Goal: Task Accomplishment & Management: Manage account settings

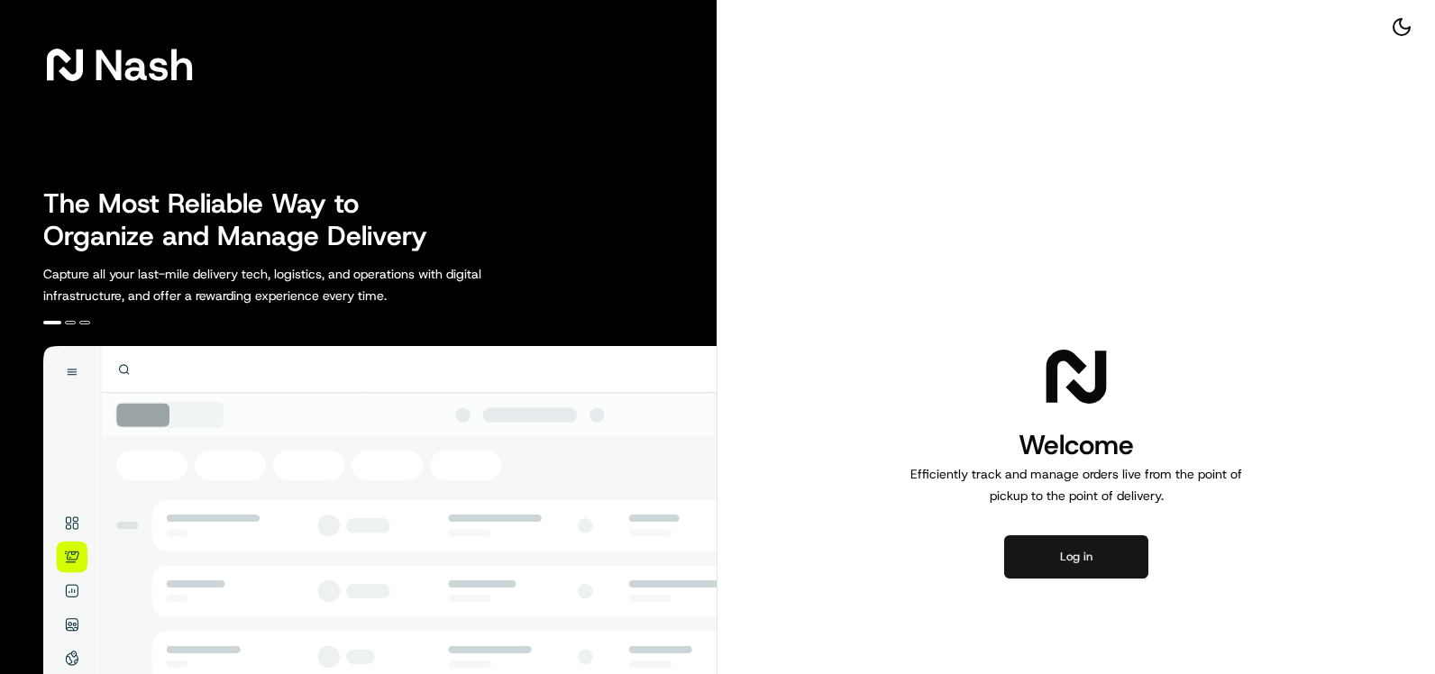
click at [1073, 557] on button "Log in" at bounding box center [1076, 556] width 144 height 43
